Goal: Manage account settings

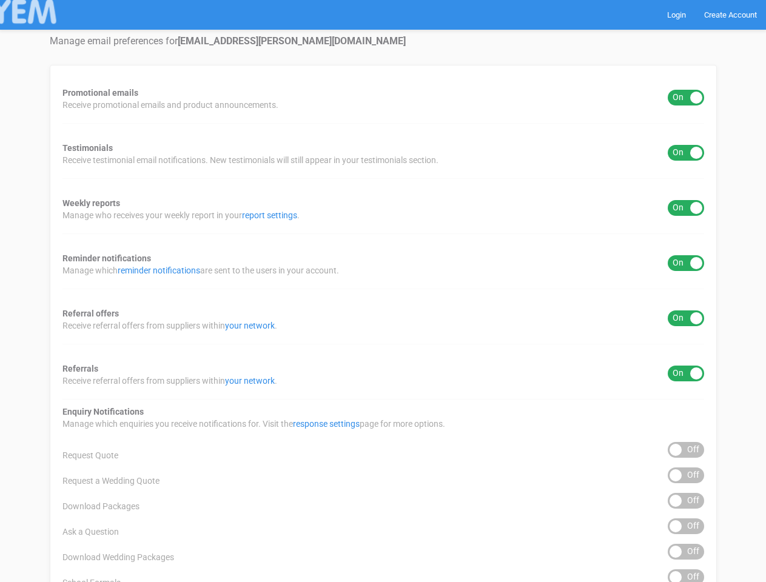
click at [383, 291] on div "Promotional emails ON OFF Receive promotional emails and product announcements.…" at bounding box center [383, 489] width 667 height 848
click at [686, 98] on div "ON OFF" at bounding box center [686, 98] width 36 height 16
click at [686, 153] on div "ON OFF" at bounding box center [686, 153] width 36 height 16
click at [686, 208] on div "ON OFF" at bounding box center [686, 208] width 36 height 16
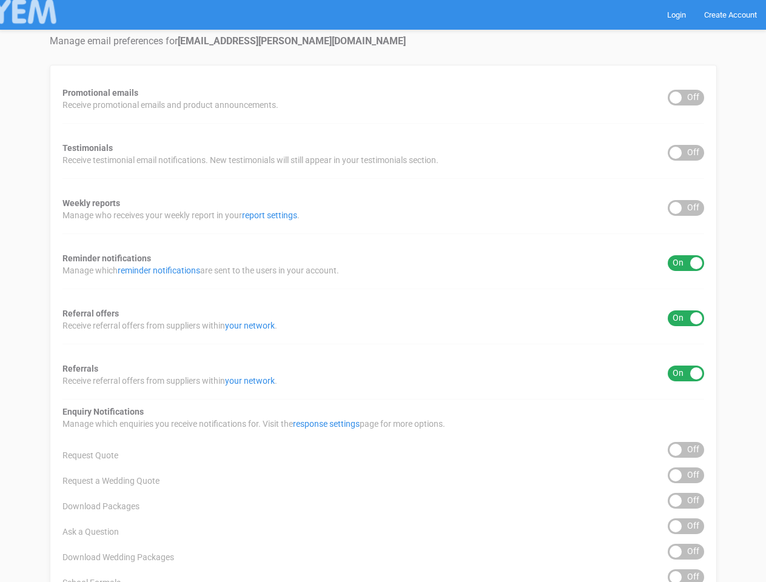
click at [686, 263] on div "ON OFF" at bounding box center [686, 263] width 36 height 16
click at [686, 318] on div "ON OFF" at bounding box center [686, 319] width 36 height 16
click at [686, 374] on div "ON OFF" at bounding box center [686, 374] width 36 height 16
click at [686, 450] on div "ON OFF" at bounding box center [686, 450] width 36 height 16
click at [686, 475] on div "ON OFF" at bounding box center [686, 476] width 36 height 16
